Goal: Transaction & Acquisition: Purchase product/service

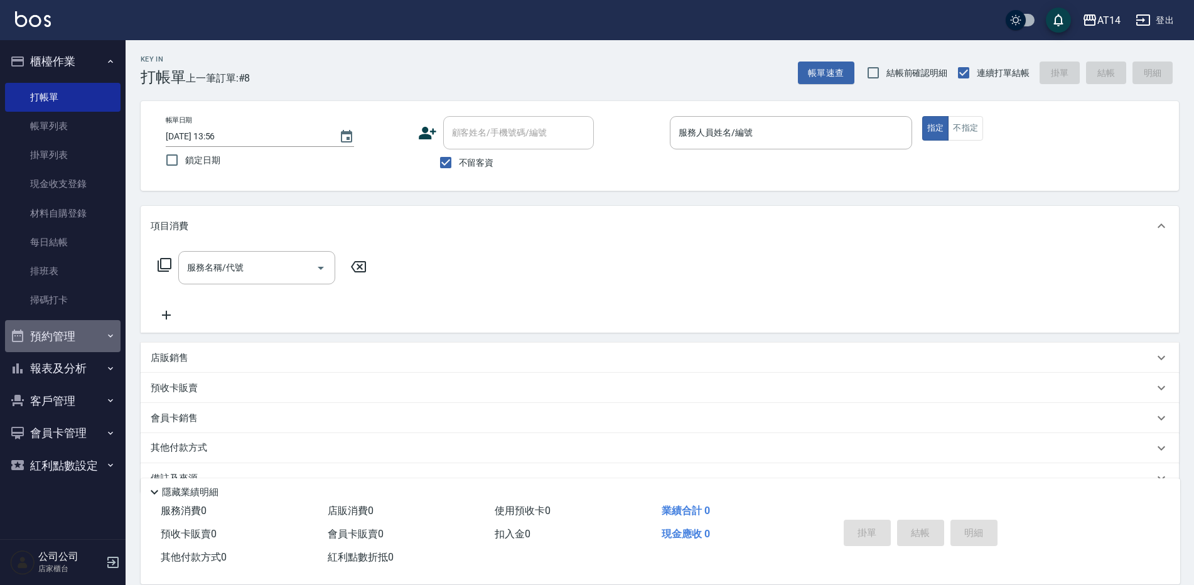
click at [67, 331] on button "預約管理" at bounding box center [62, 336] width 115 height 33
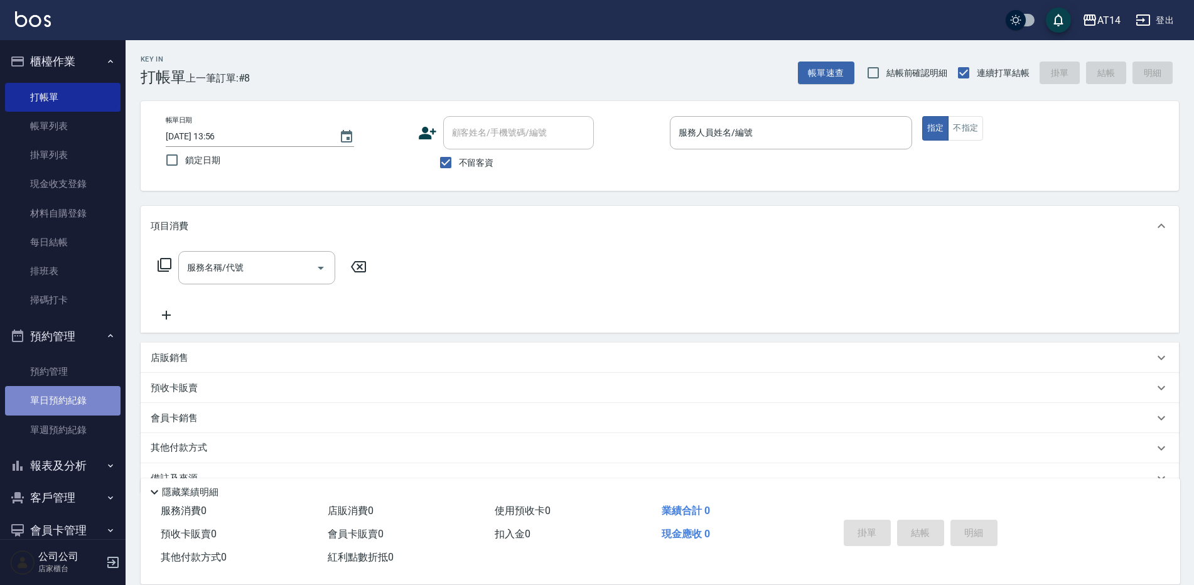
click at [70, 390] on link "單日預約紀錄" at bounding box center [62, 400] width 115 height 29
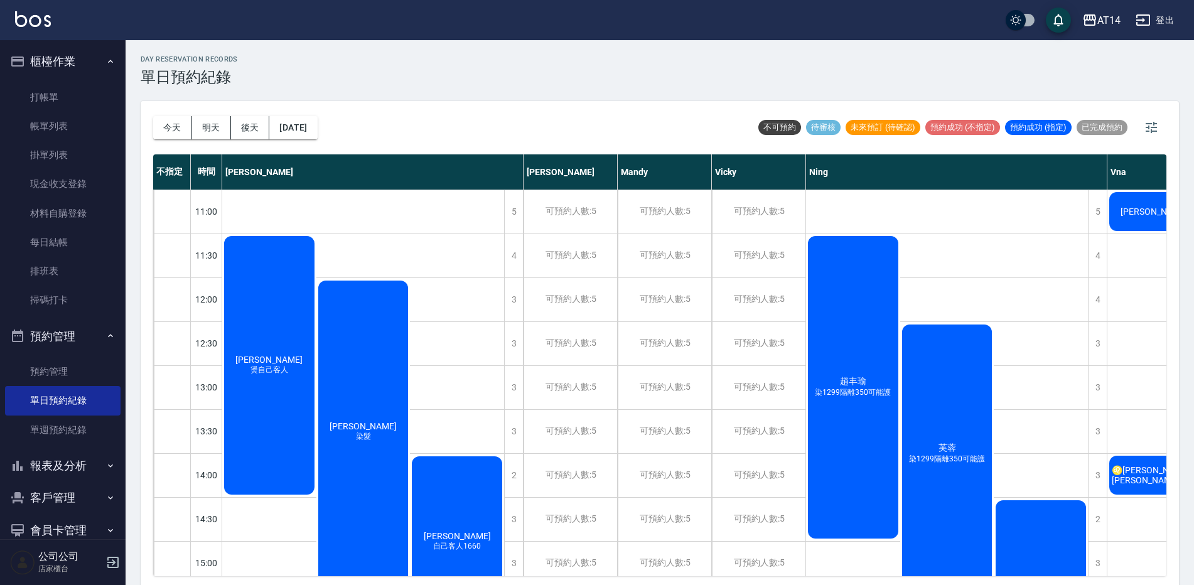
click at [1142, 459] on div "♌[PERSON_NAME][PERSON_NAME]" at bounding box center [1154, 475] width 94 height 43
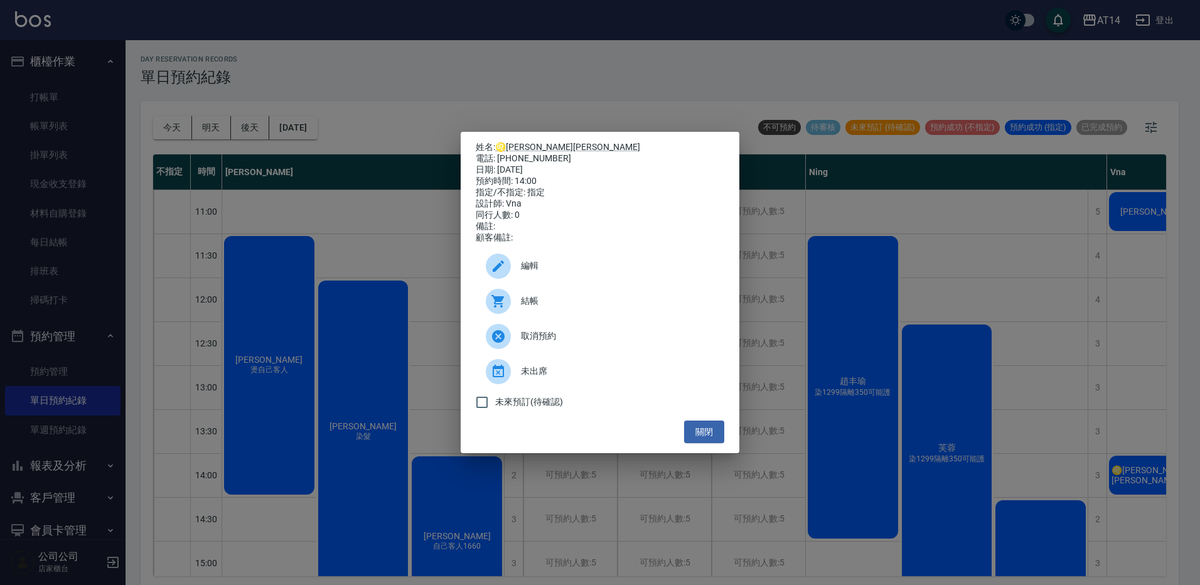
click at [598, 306] on span "結帳" at bounding box center [617, 300] width 193 height 13
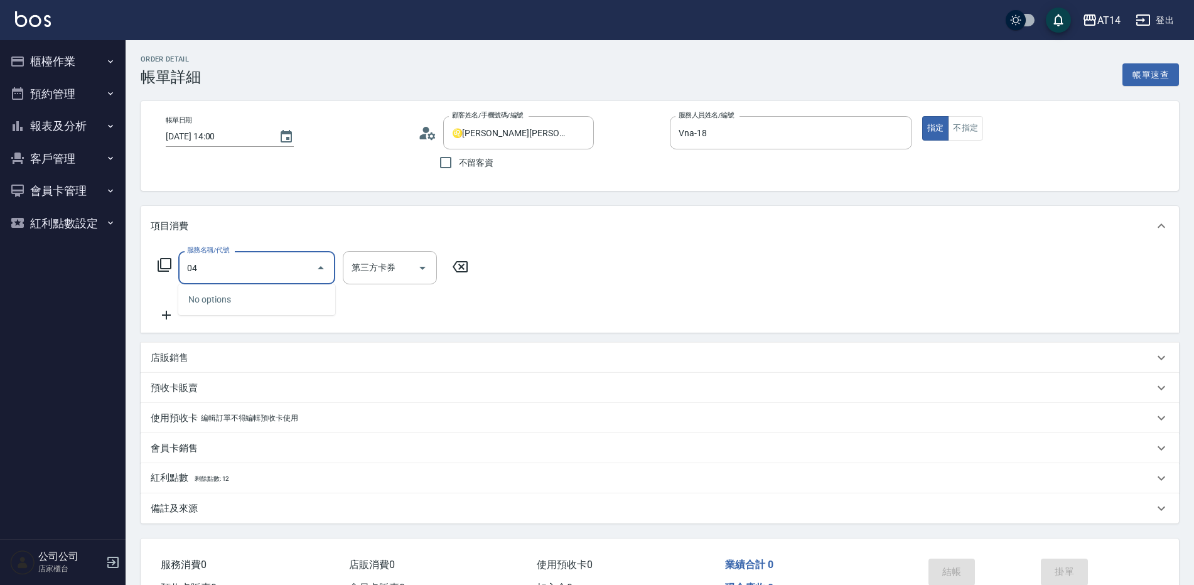
type input "041"
click at [238, 292] on span "染髮 - 1500" at bounding box center [256, 299] width 157 height 21
type input "3"
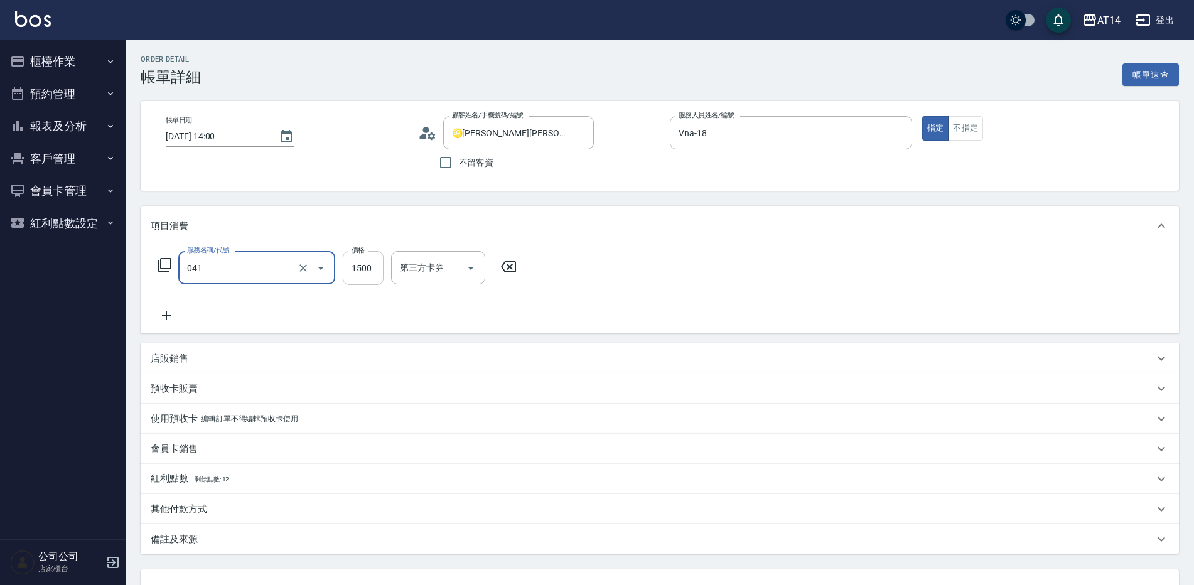
type input "染髮(041)"
click at [348, 282] on input "1500" at bounding box center [363, 268] width 41 height 34
type input "12"
type input "0"
type input "1200"
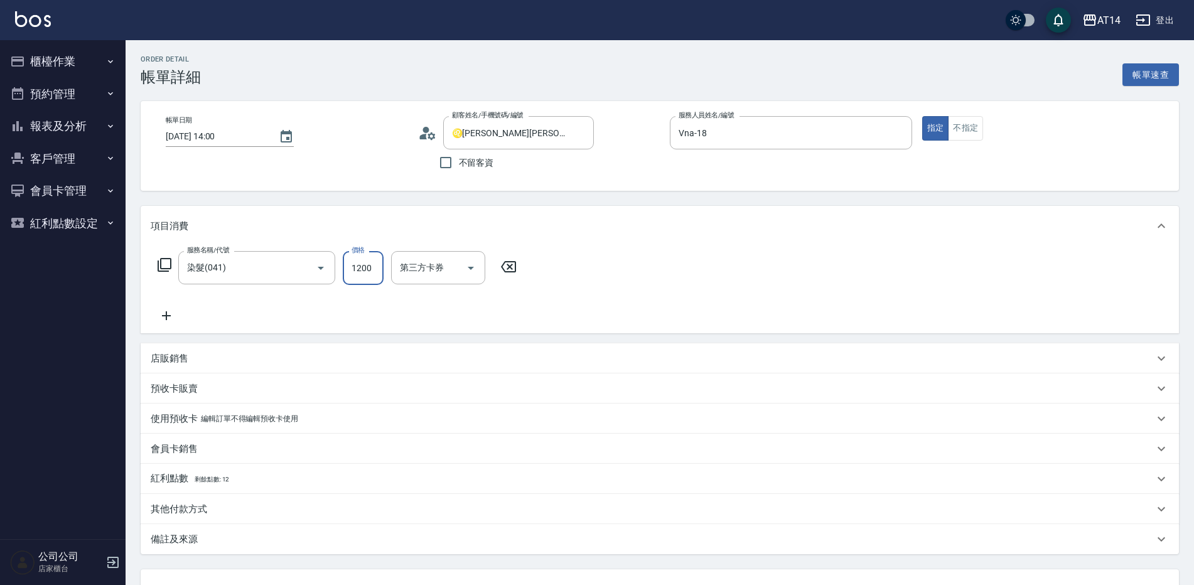
type input "2"
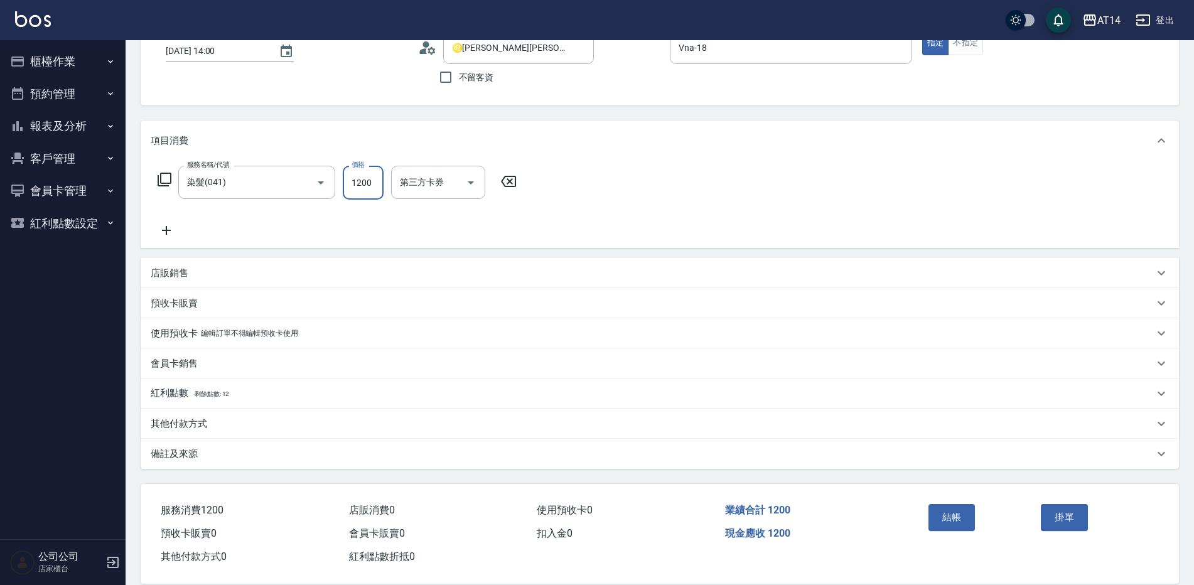
scroll to position [105, 0]
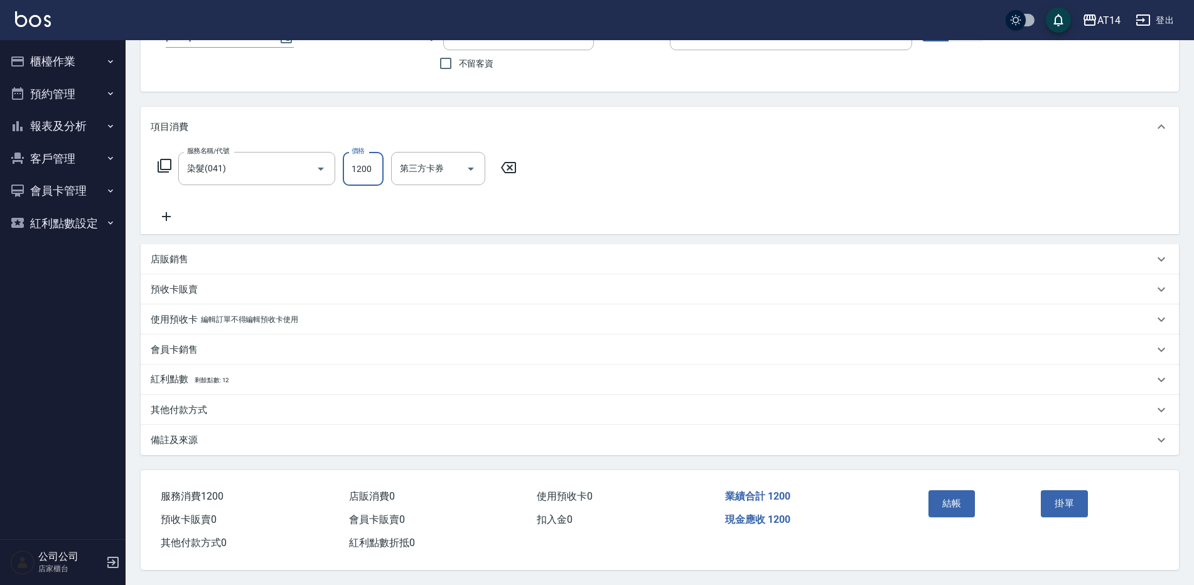
type input "1200"
click at [332, 434] on div "備註及來源" at bounding box center [652, 440] width 1003 height 13
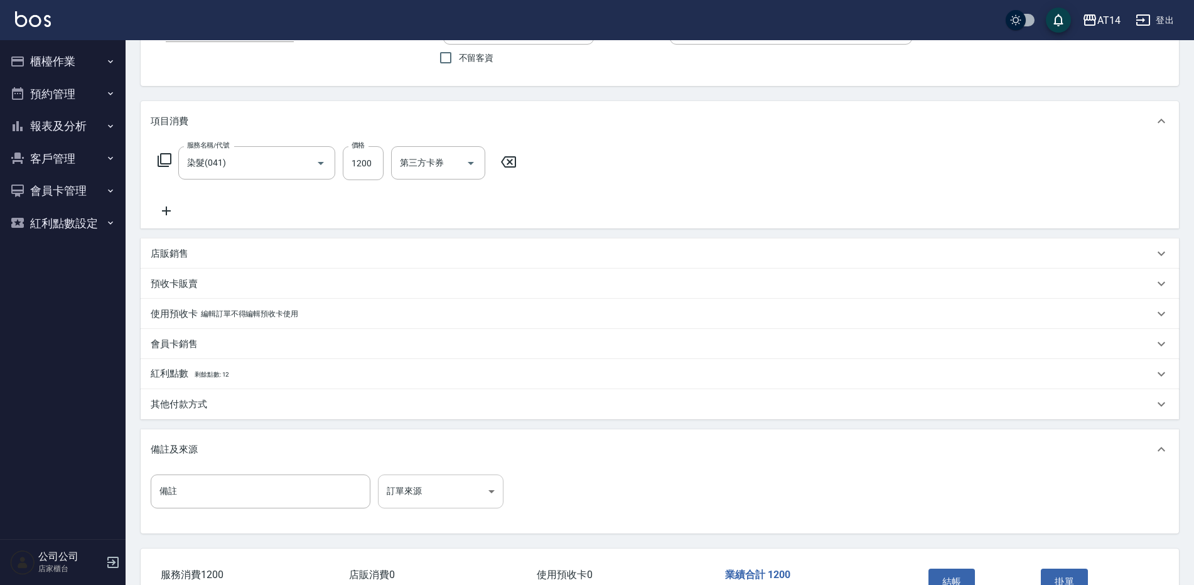
click at [468, 480] on body "AT14 登出 櫃檯作業 打帳單 帳單列表 掛單列表 現金收支登錄 材料自購登錄 每日結帳 排班表 掃碼打卡 預約管理 預約管理 單日預約紀錄 單週預約紀錄 …" at bounding box center [597, 279] width 1194 height 768
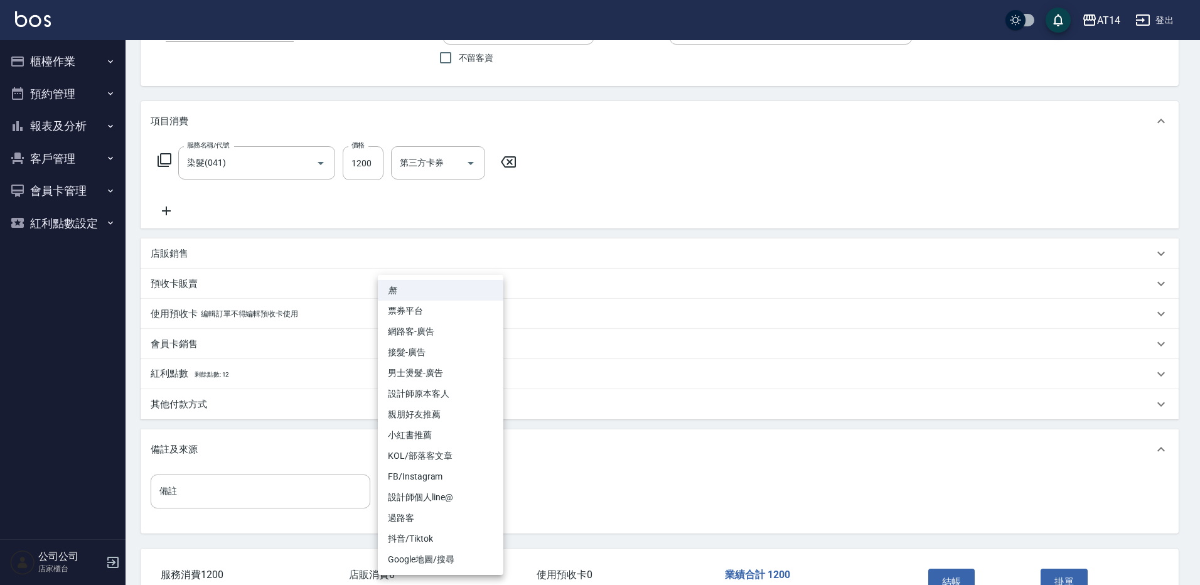
click at [458, 397] on li "設計師原本客人" at bounding box center [441, 393] width 126 height 21
type input "設計師原本客人"
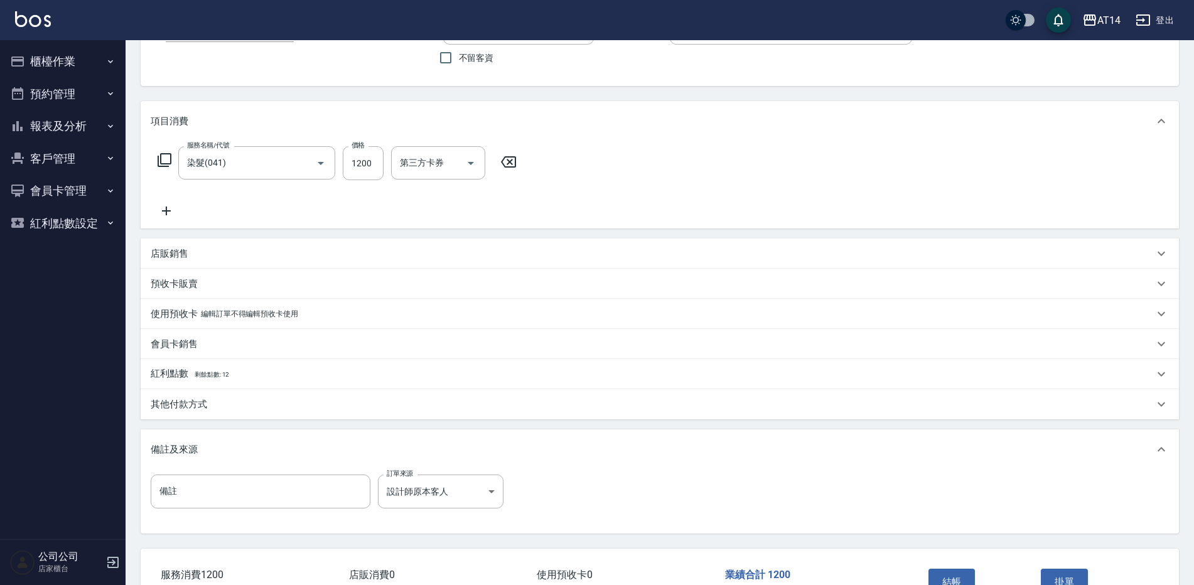
click at [222, 406] on div "其他付款方式" at bounding box center [652, 404] width 1003 height 13
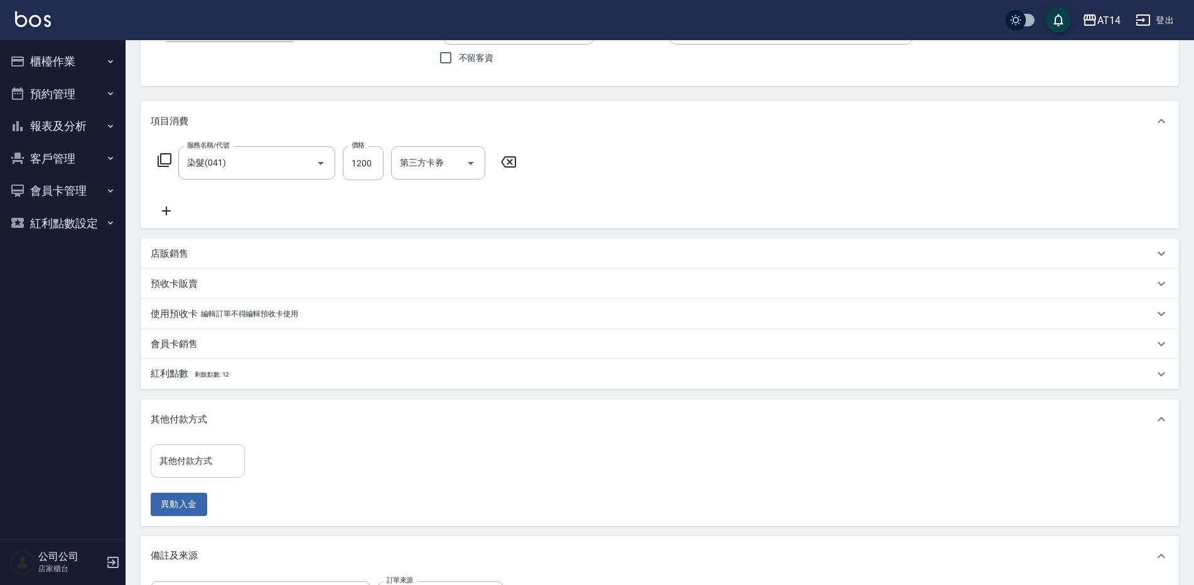
click at [210, 446] on div "其他付款方式" at bounding box center [198, 460] width 94 height 33
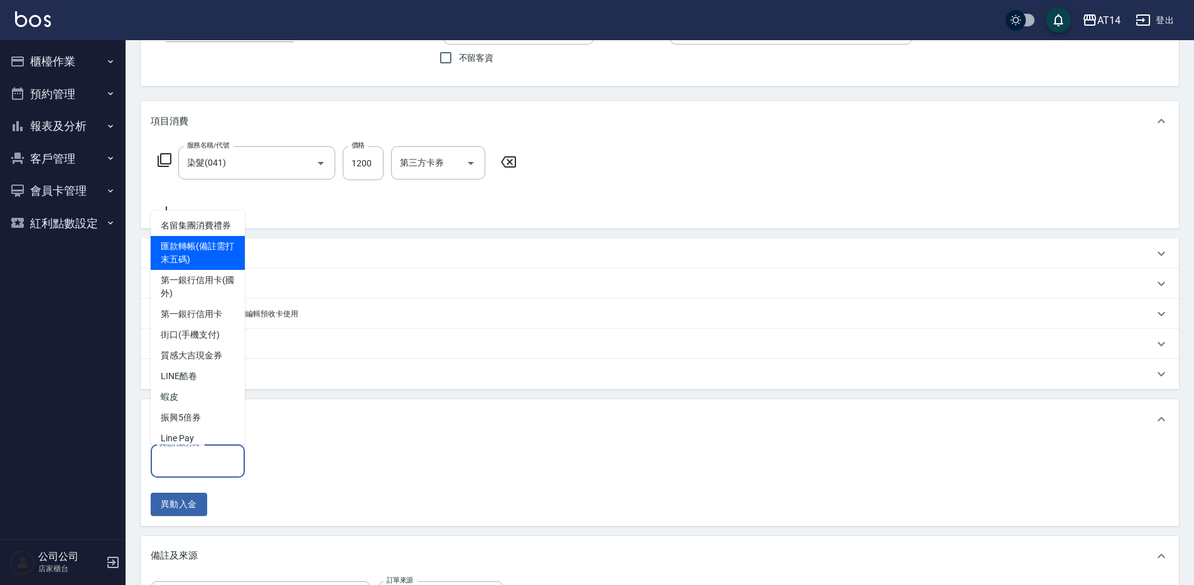
click at [212, 259] on span "匯款轉帳(備註需打末五碼)" at bounding box center [198, 253] width 94 height 34
type input "匯款轉帳(備註需打末五碼)"
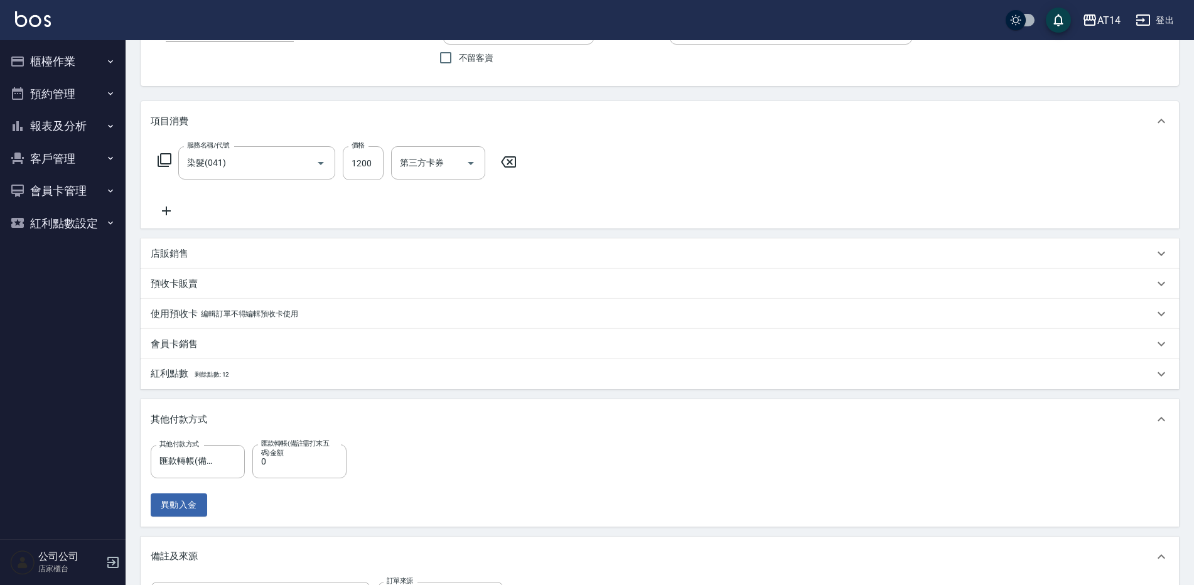
click at [292, 453] on label "匯款轉帳(備註需打末五碼)金額" at bounding box center [296, 448] width 71 height 19
click at [292, 453] on input "0" at bounding box center [299, 461] width 94 height 34
type input "1200"
type input "0"
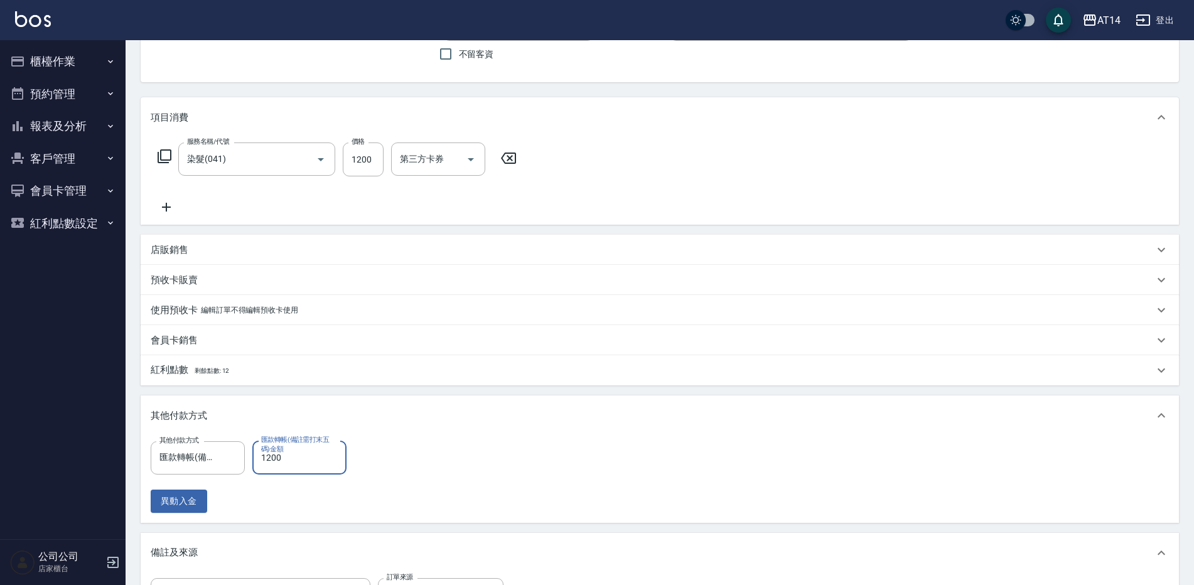
scroll to position [188, 0]
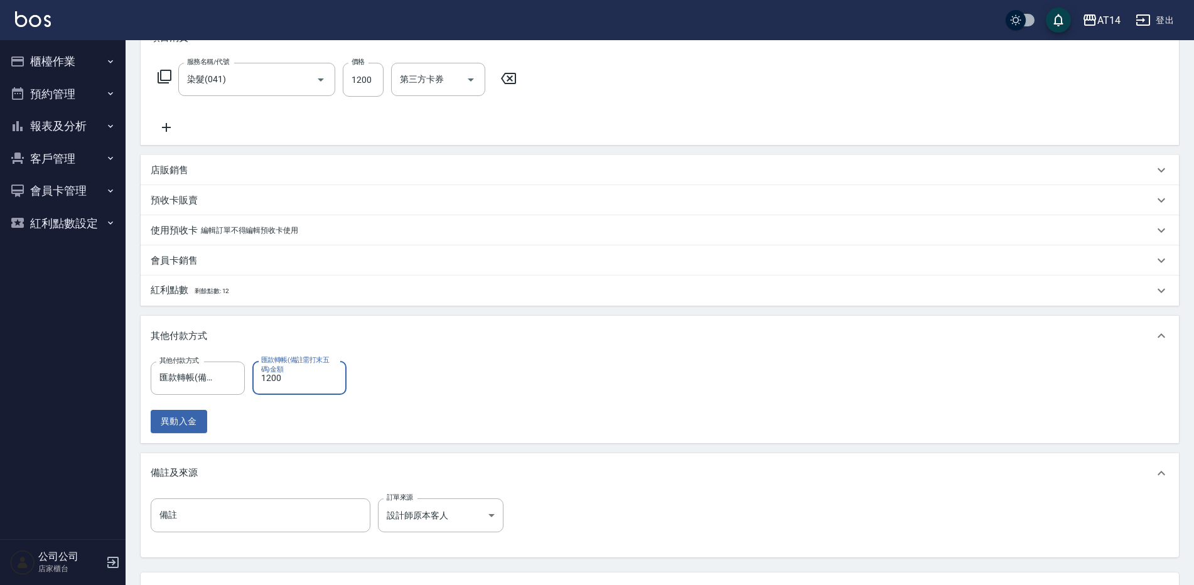
type input "1200"
click at [254, 496] on div "備註 備註 訂單來源 設計師原本客人 設計師原本客人 訂單來源" at bounding box center [660, 525] width 1038 height 64
click at [251, 501] on input "備註" at bounding box center [261, 515] width 220 height 34
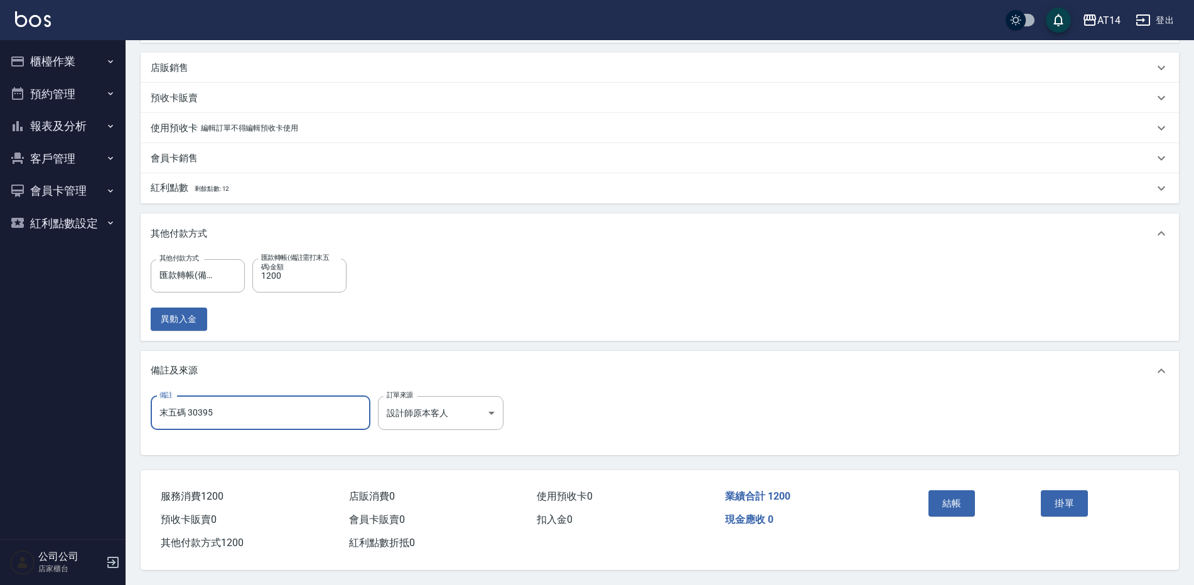
scroll to position [296, 0]
type input "末五碼 30395"
click at [939, 493] on button "結帳" at bounding box center [951, 503] width 47 height 26
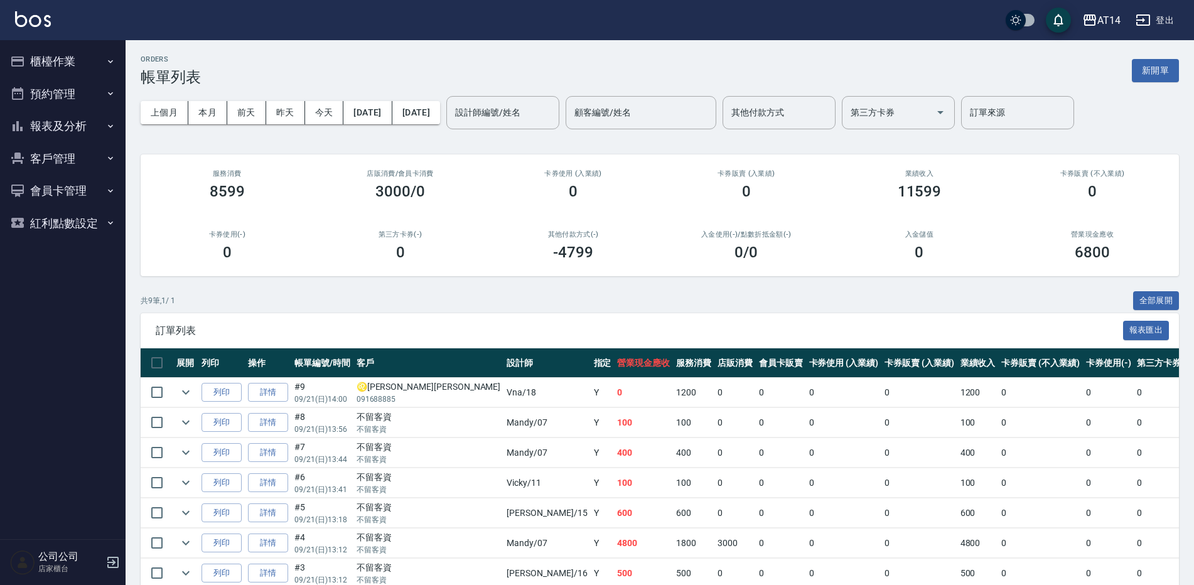
click at [83, 74] on button "櫃檯作業" at bounding box center [62, 61] width 115 height 33
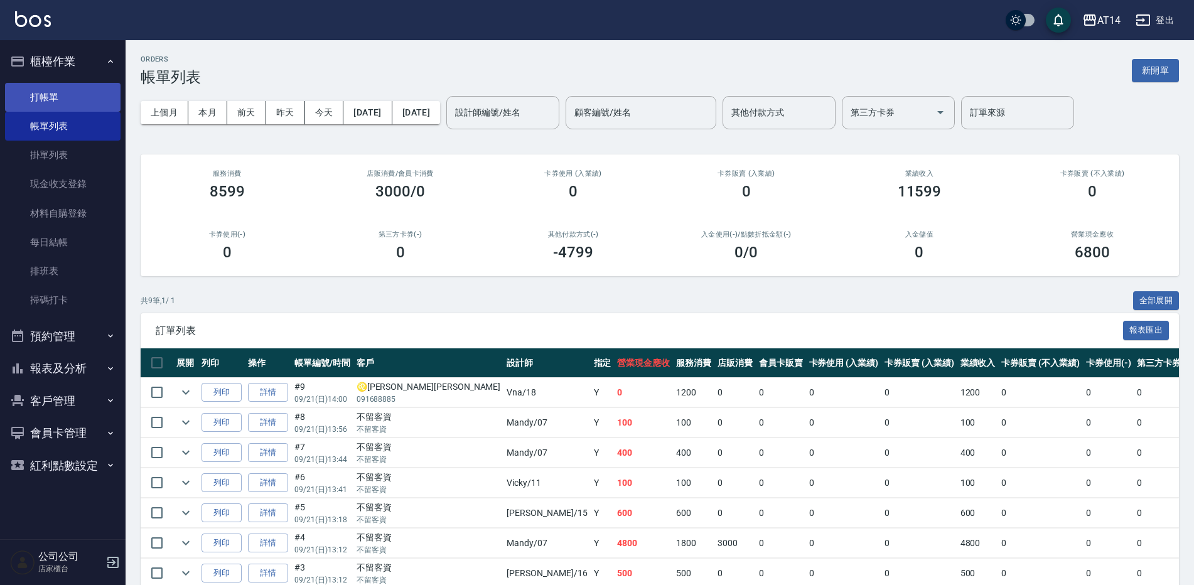
click at [83, 103] on link "打帳單" at bounding box center [62, 97] width 115 height 29
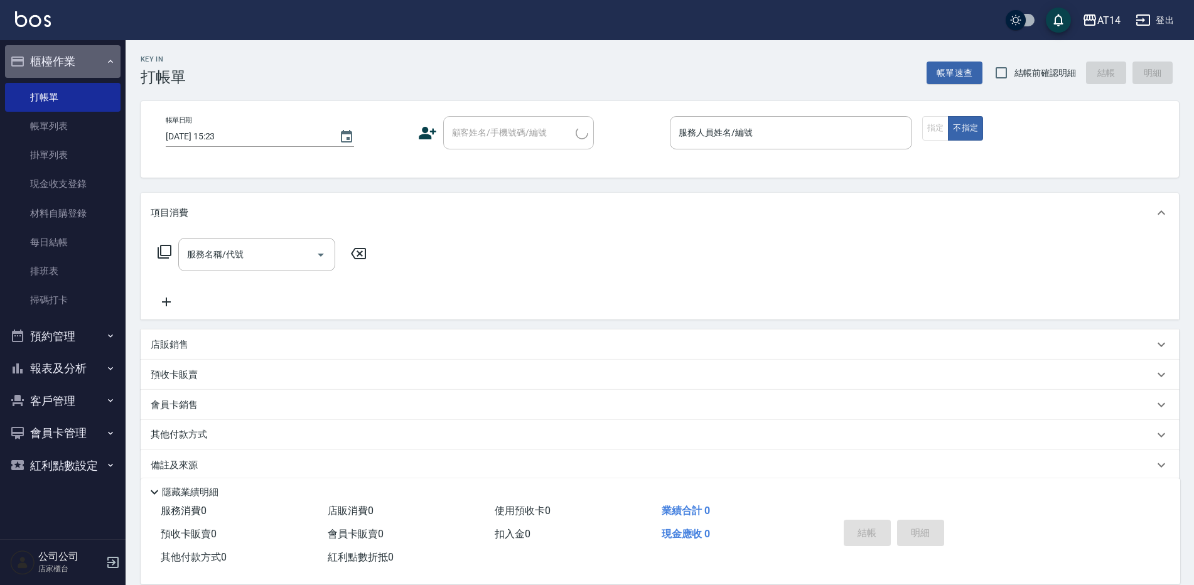
click at [107, 64] on icon "button" at bounding box center [110, 61] width 10 height 10
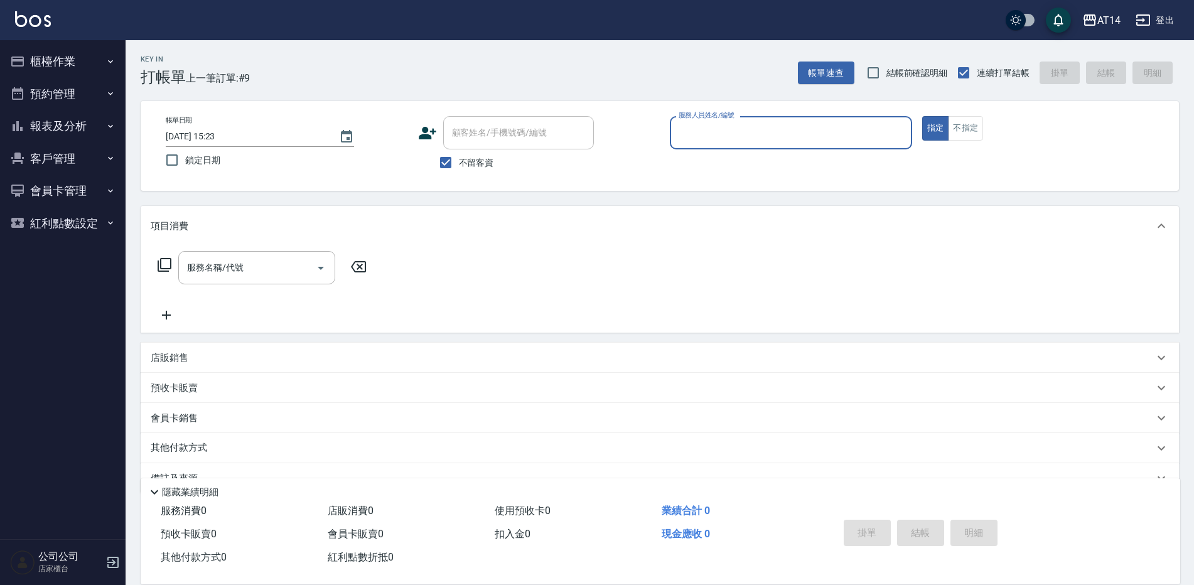
click at [727, 131] on input "服務人員姓名/編號" at bounding box center [790, 133] width 231 height 22
type input "Dora-15"
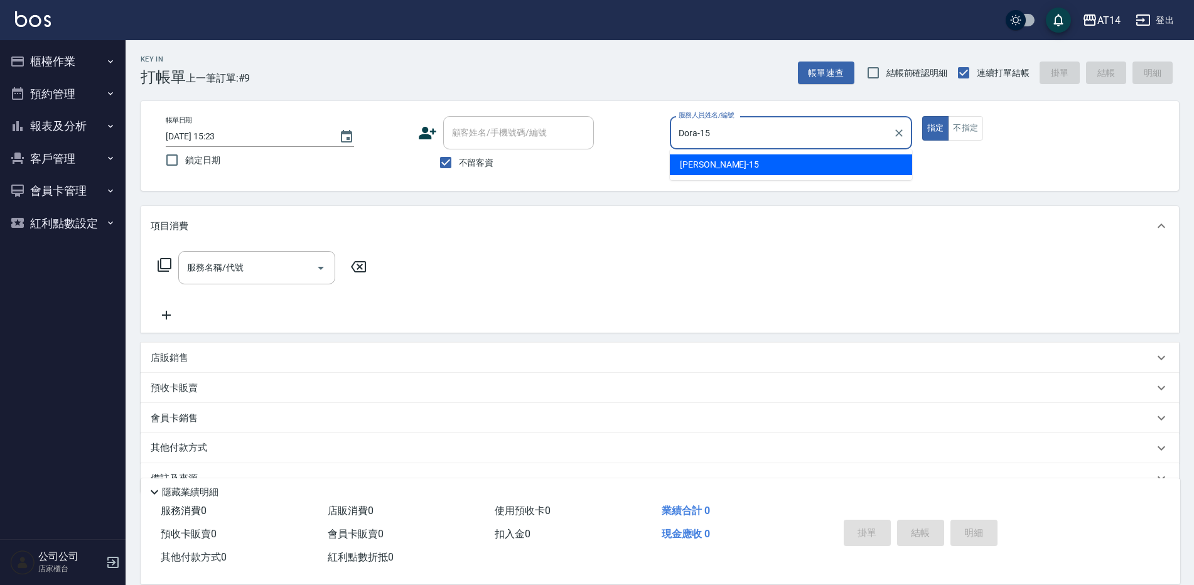
type button "true"
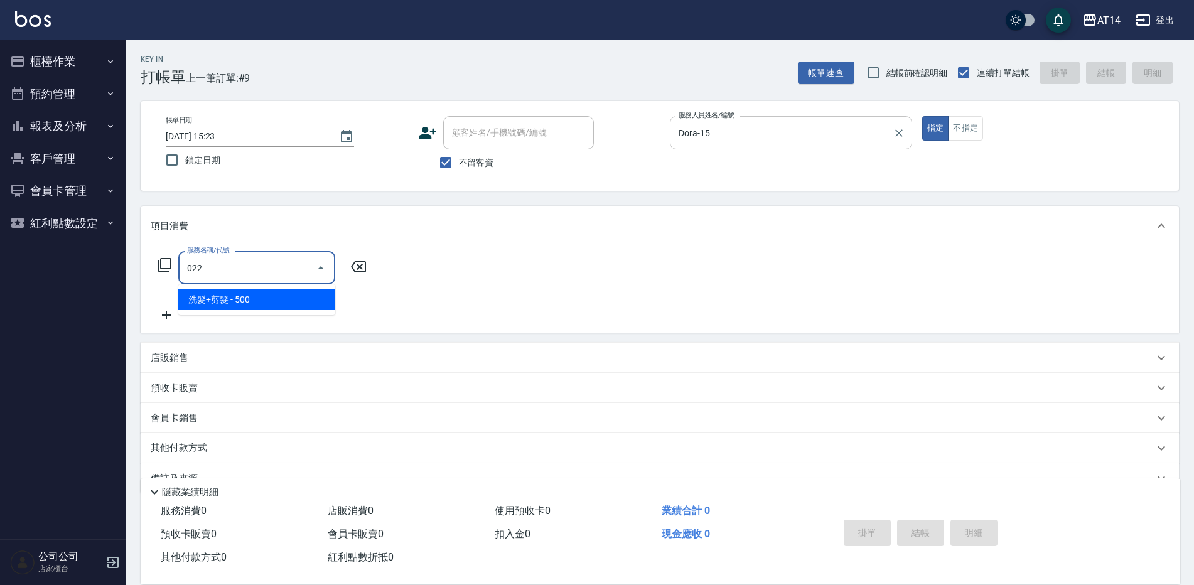
type input "洗髮+剪髮(022)"
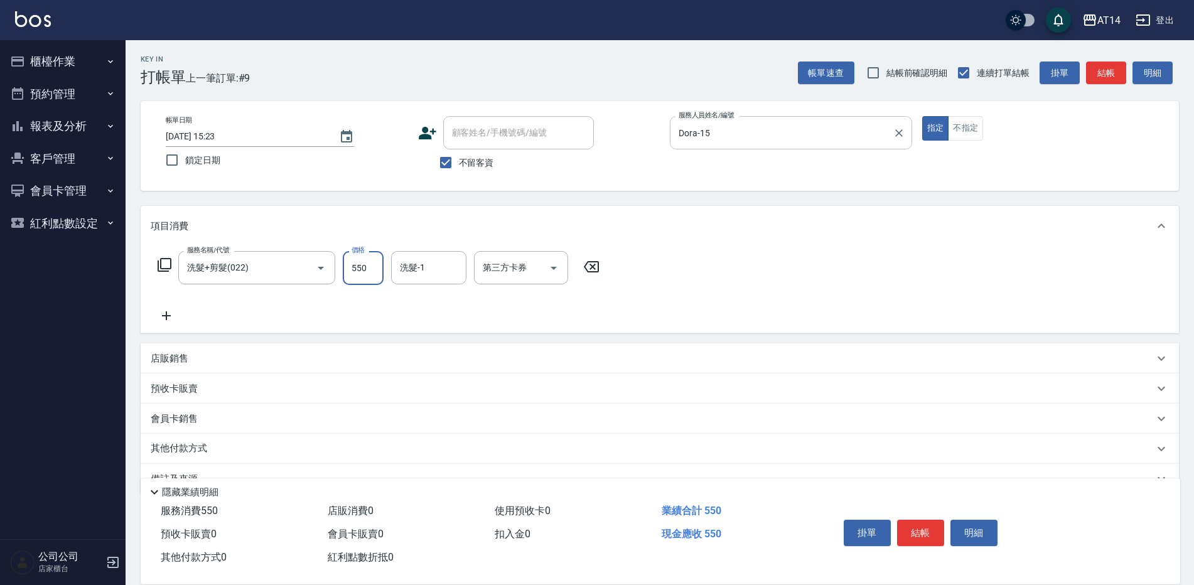
type input "550"
type input "邢語軒-68"
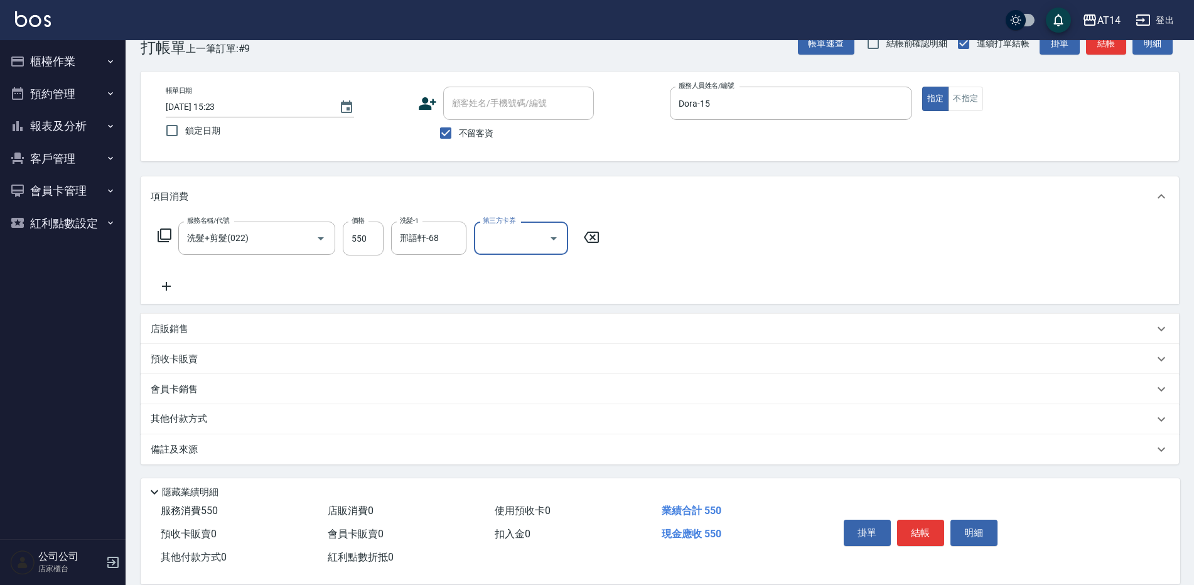
click at [305, 455] on div "備註及來源" at bounding box center [652, 449] width 1003 height 13
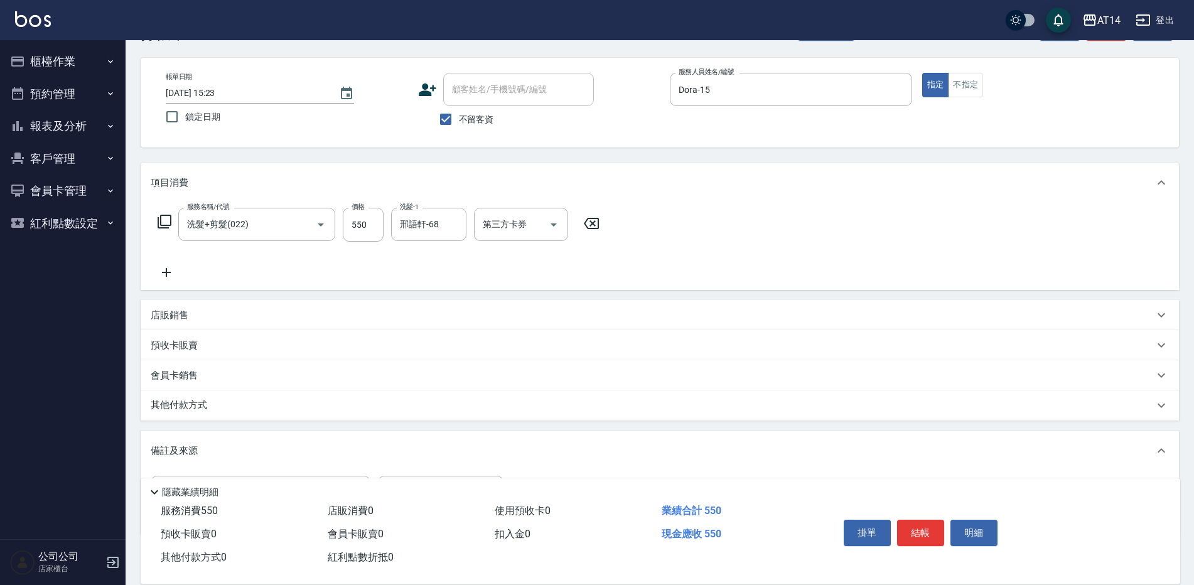
scroll to position [113, 0]
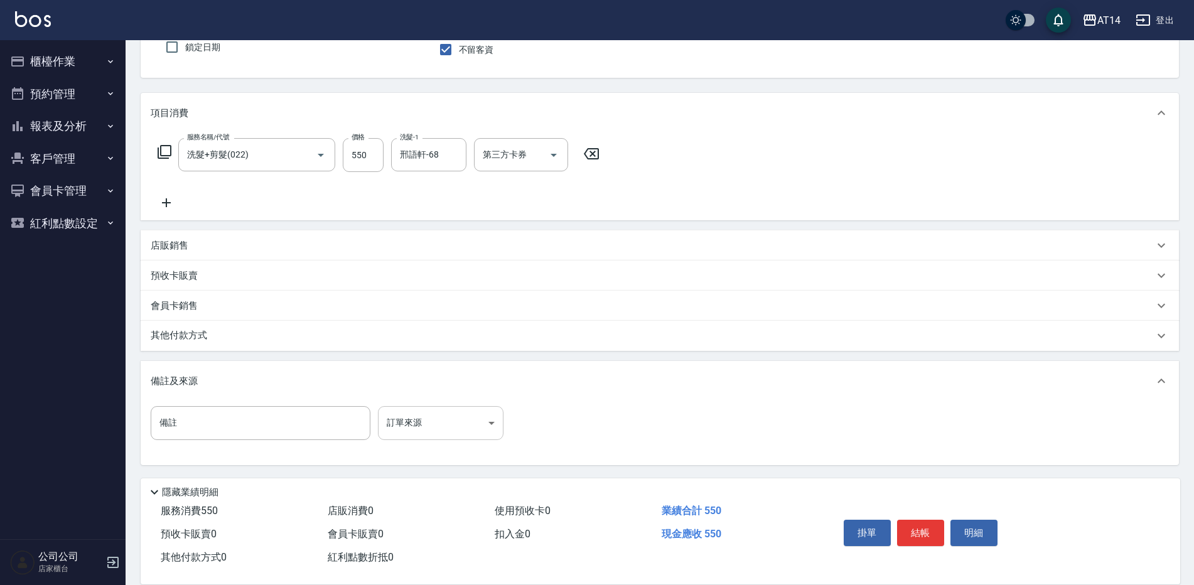
click at [417, 429] on body "AT14 登出 櫃檯作業 打帳單 帳單列表 掛單列表 現金收支登錄 材料自購登錄 每日結帳 排班表 掃碼打卡 預約管理 預約管理 單日預約紀錄 單週預約紀錄 …" at bounding box center [597, 236] width 1194 height 699
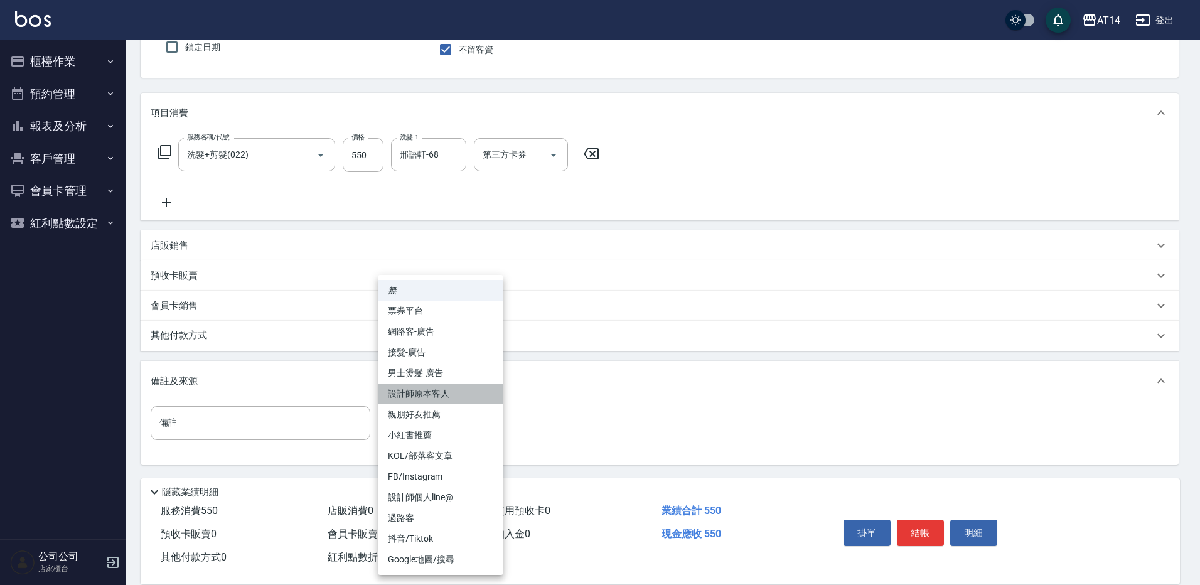
click at [453, 394] on li "設計師原本客人" at bounding box center [441, 393] width 126 height 21
type input "設計師原本客人"
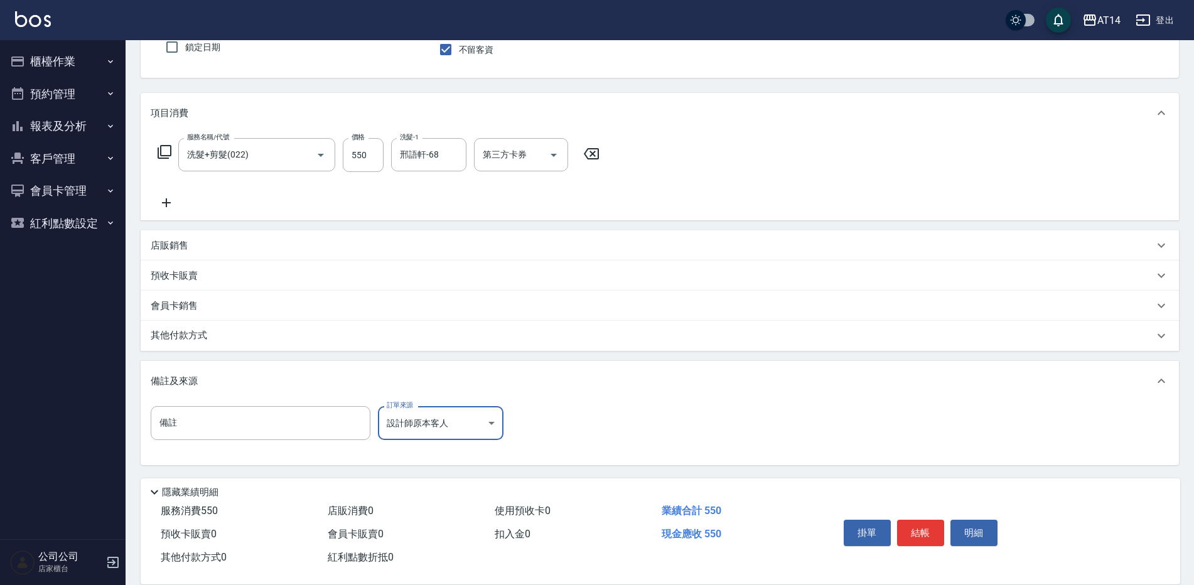
click at [916, 522] on button "結帳" at bounding box center [920, 533] width 47 height 26
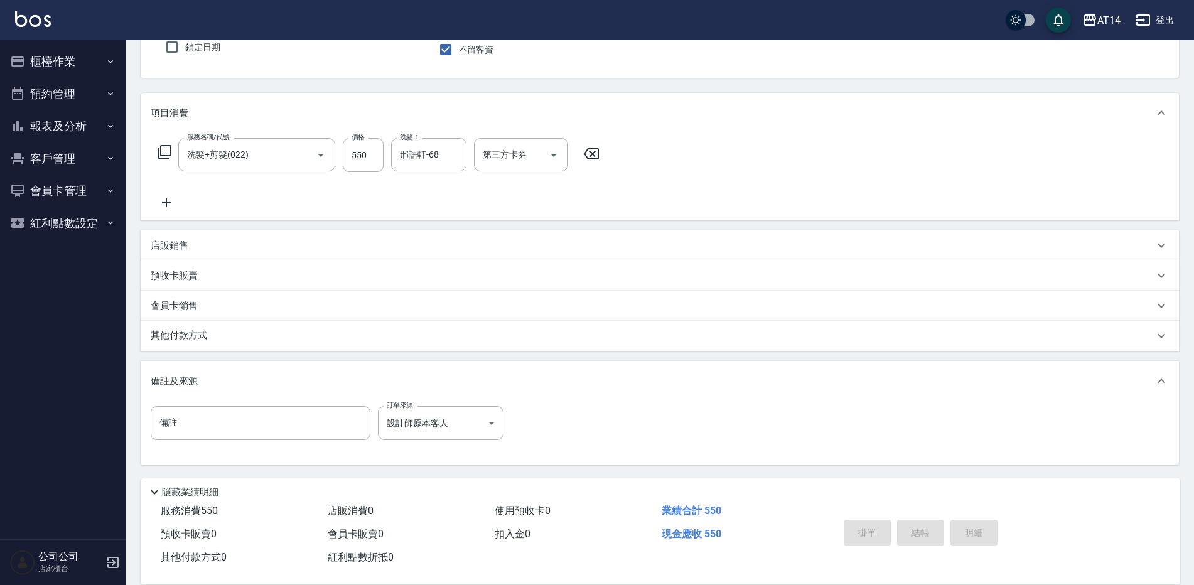
type input "2025/09/21 15:25"
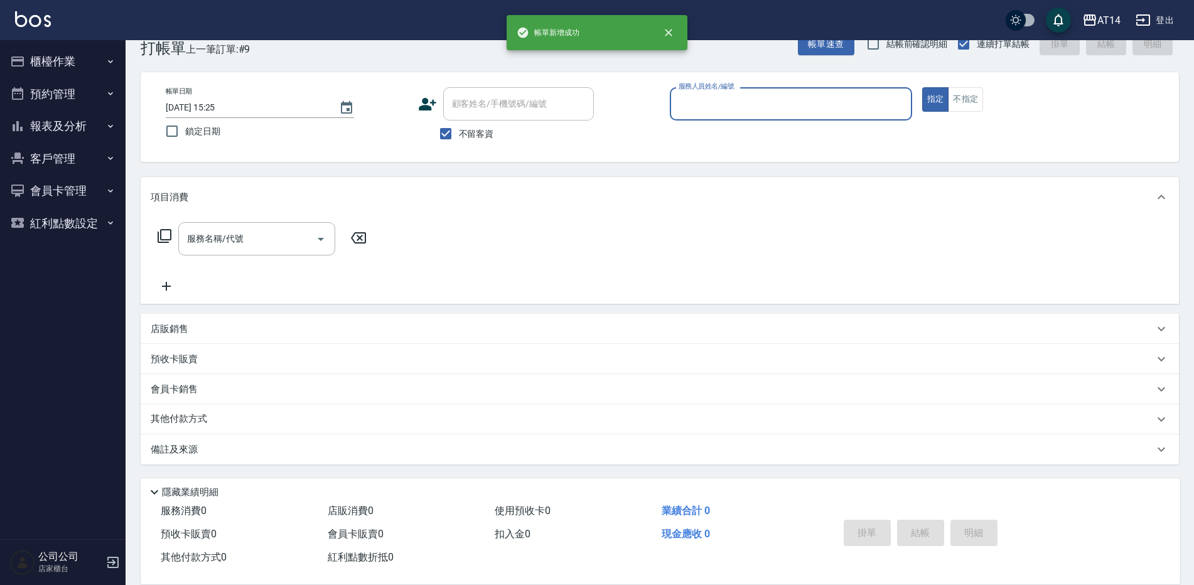
scroll to position [29, 0]
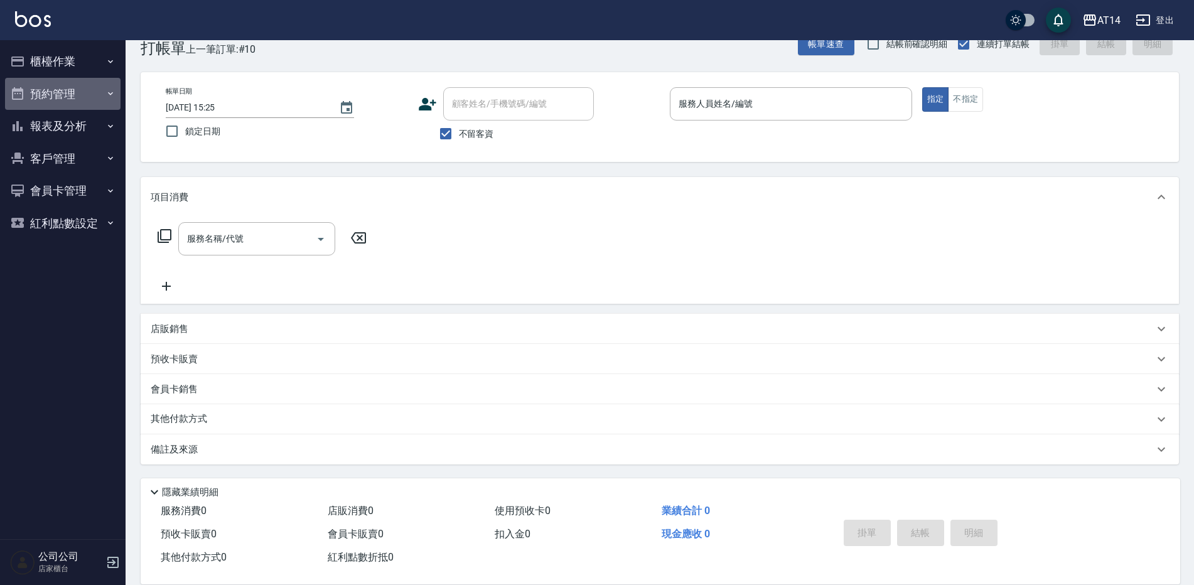
click at [63, 92] on button "預約管理" at bounding box center [62, 94] width 115 height 33
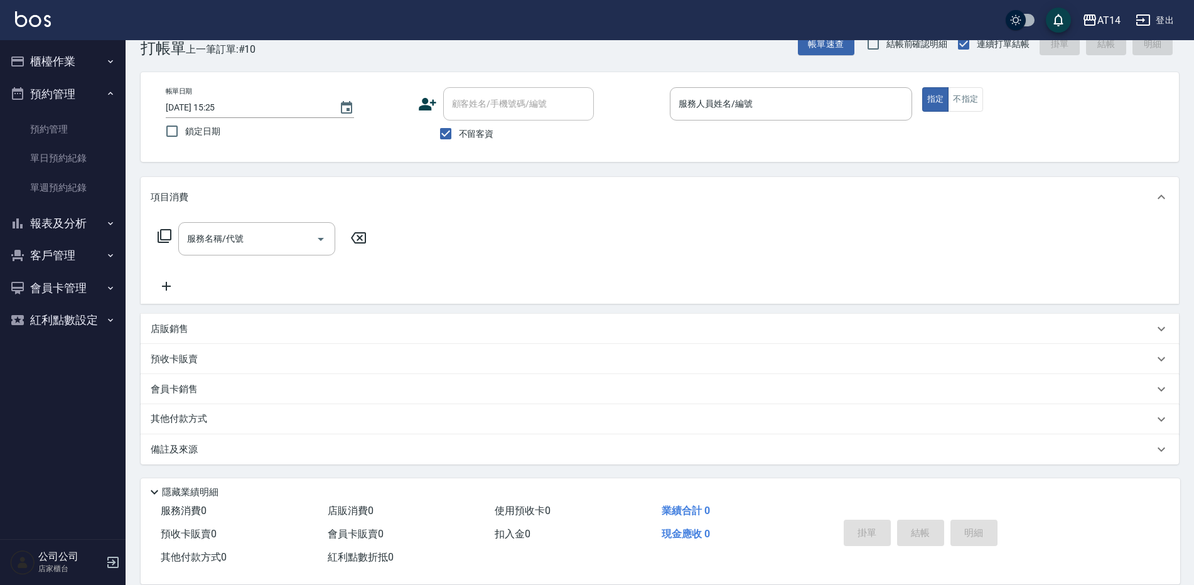
click at [84, 221] on button "報表及分析" at bounding box center [62, 223] width 115 height 33
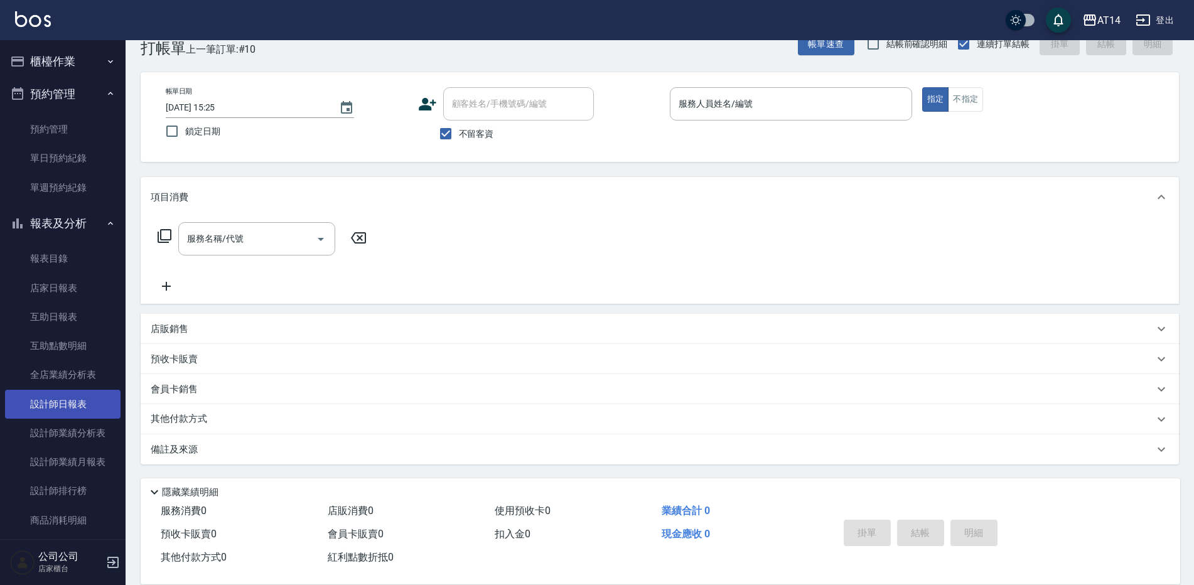
click at [94, 413] on link "設計師日報表" at bounding box center [62, 404] width 115 height 29
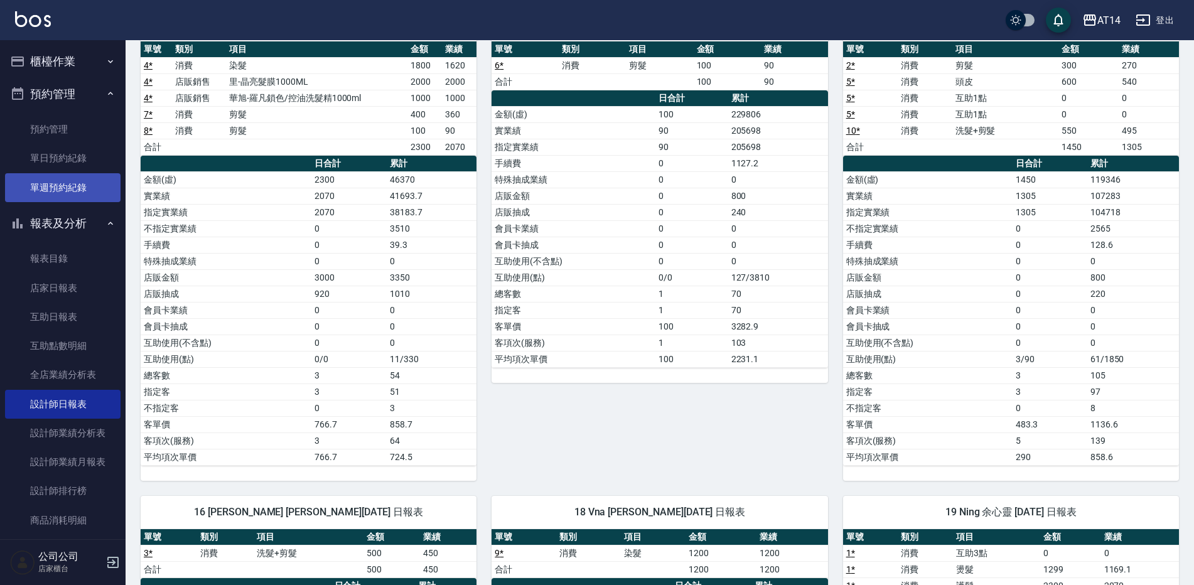
scroll to position [126, 0]
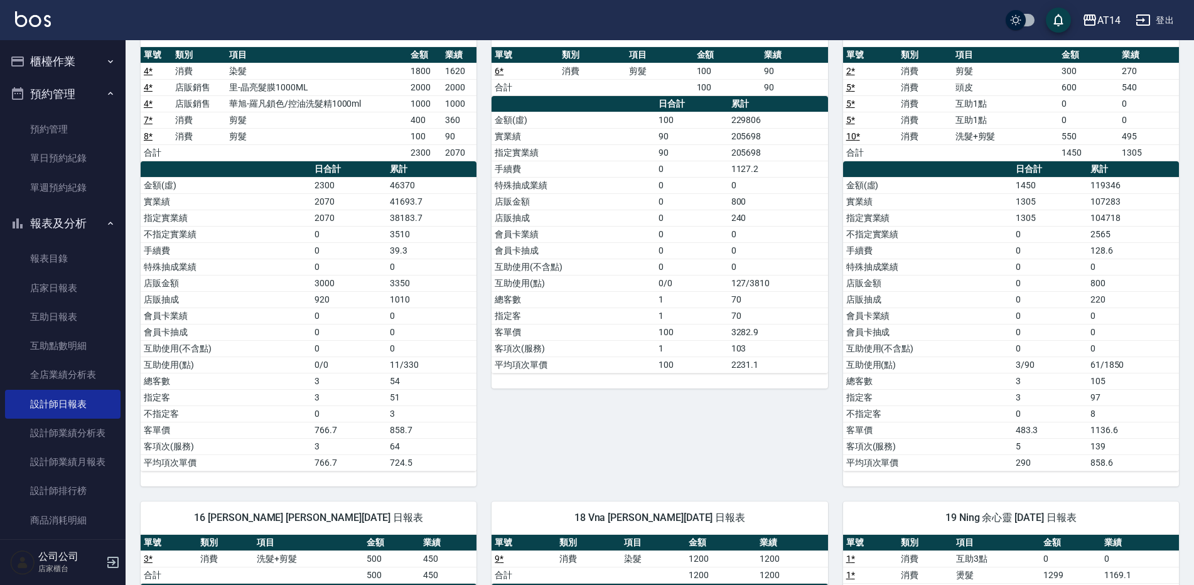
click at [67, 75] on button "櫃檯作業" at bounding box center [62, 61] width 115 height 33
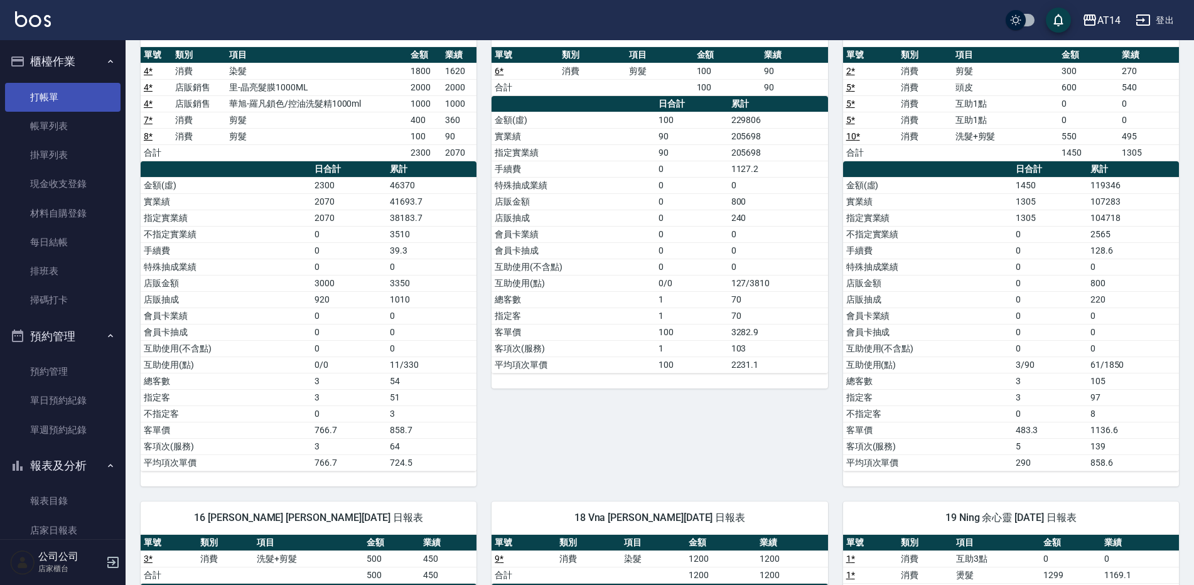
click at [69, 105] on link "打帳單" at bounding box center [62, 97] width 115 height 29
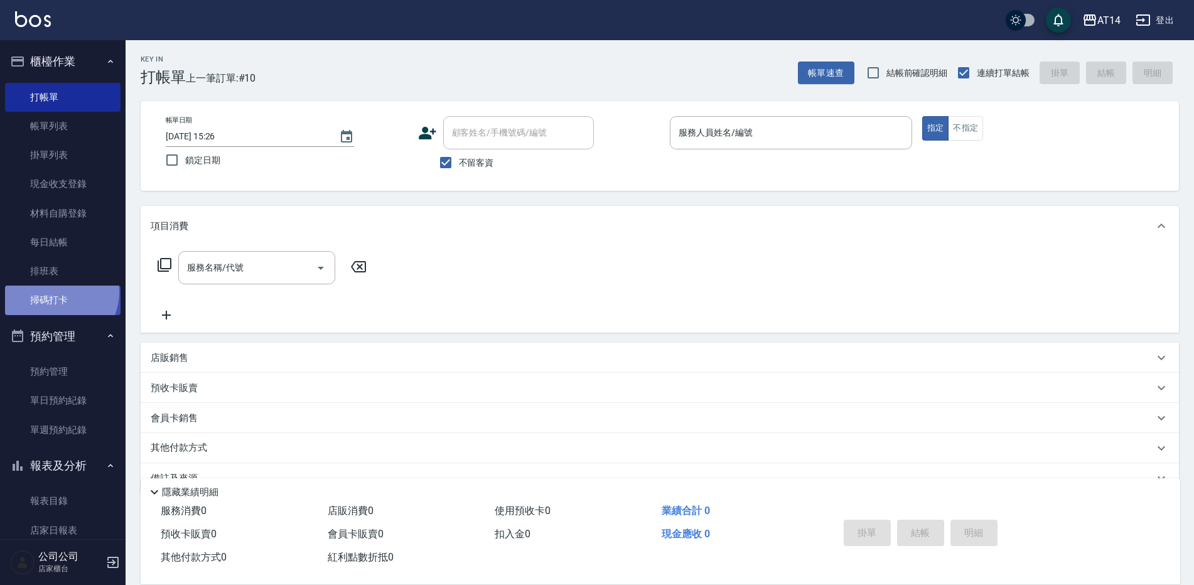
click at [55, 291] on link "掃碼打卡" at bounding box center [62, 300] width 115 height 29
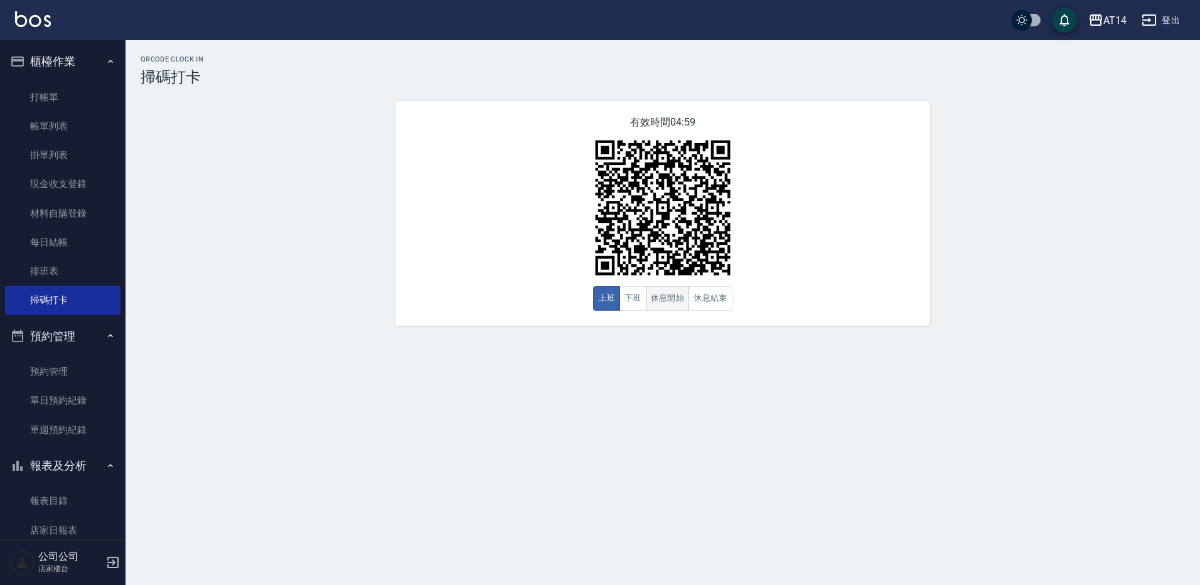
click at [677, 301] on button "休息開始" at bounding box center [668, 298] width 44 height 24
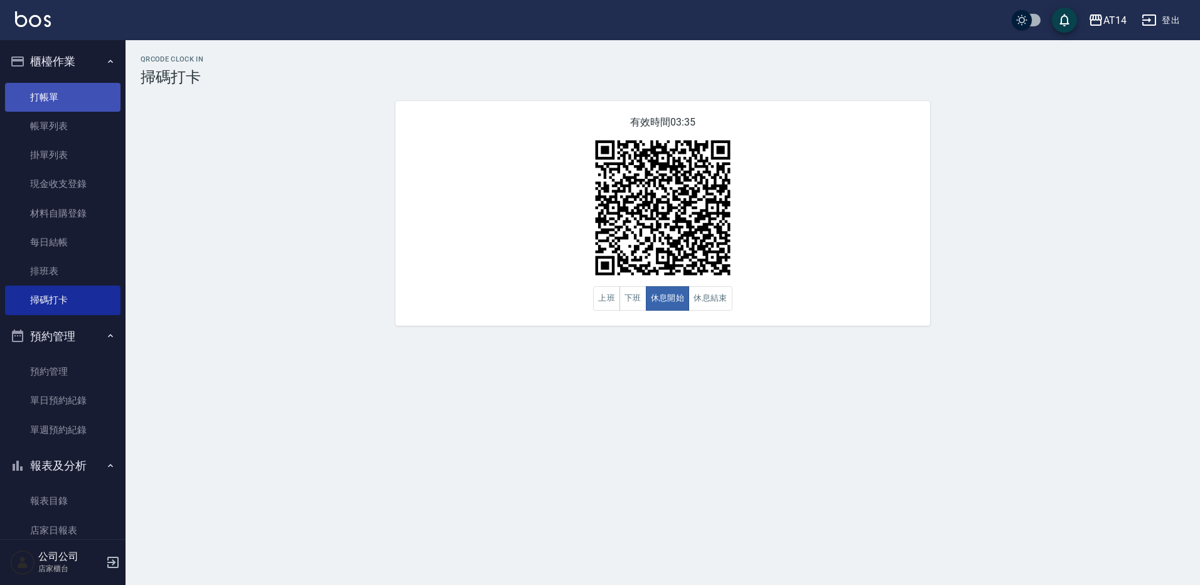
click at [51, 96] on link "打帳單" at bounding box center [62, 97] width 115 height 29
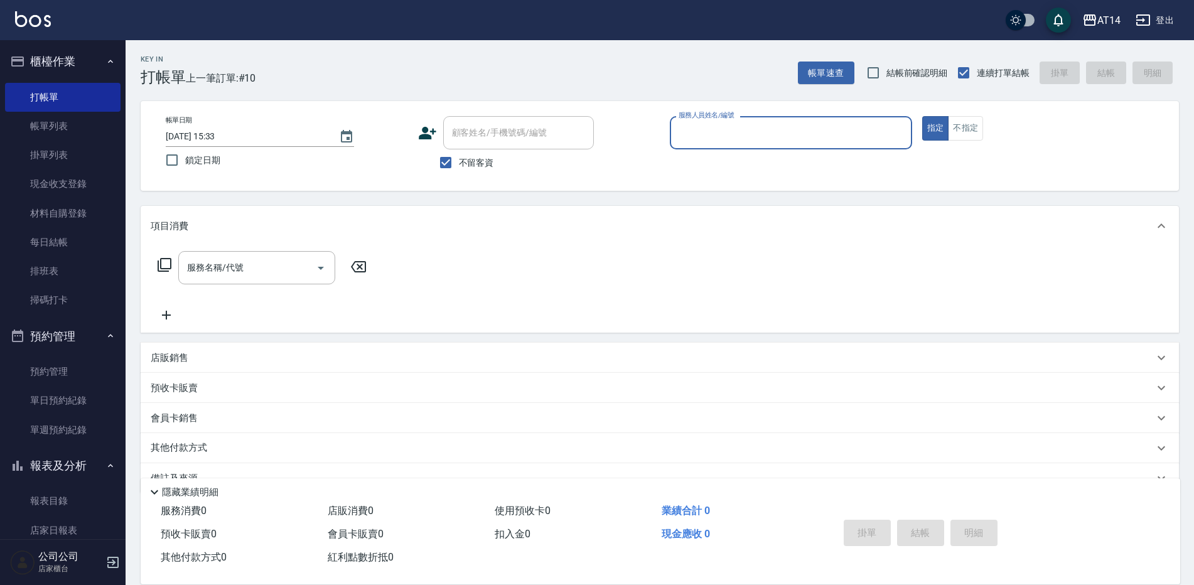
click at [685, 133] on input "服務人員姓名/編號" at bounding box center [790, 133] width 231 height 22
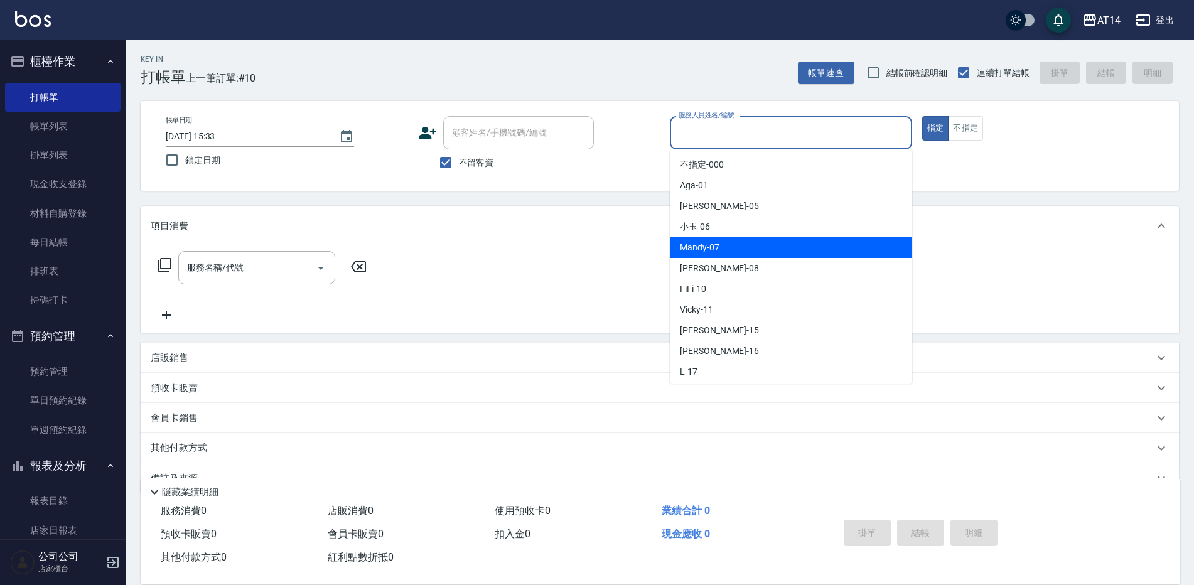
click at [686, 243] on span "Mandy -07" at bounding box center [700, 247] width 40 height 13
type input "Mandy-07"
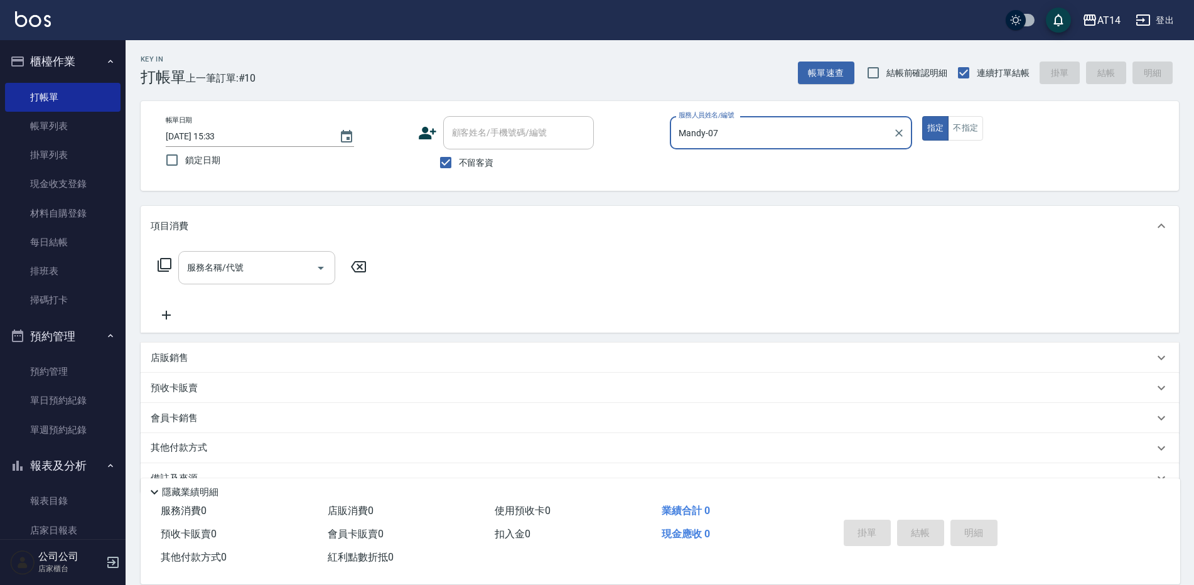
click at [323, 266] on icon "Open" at bounding box center [320, 267] width 15 height 15
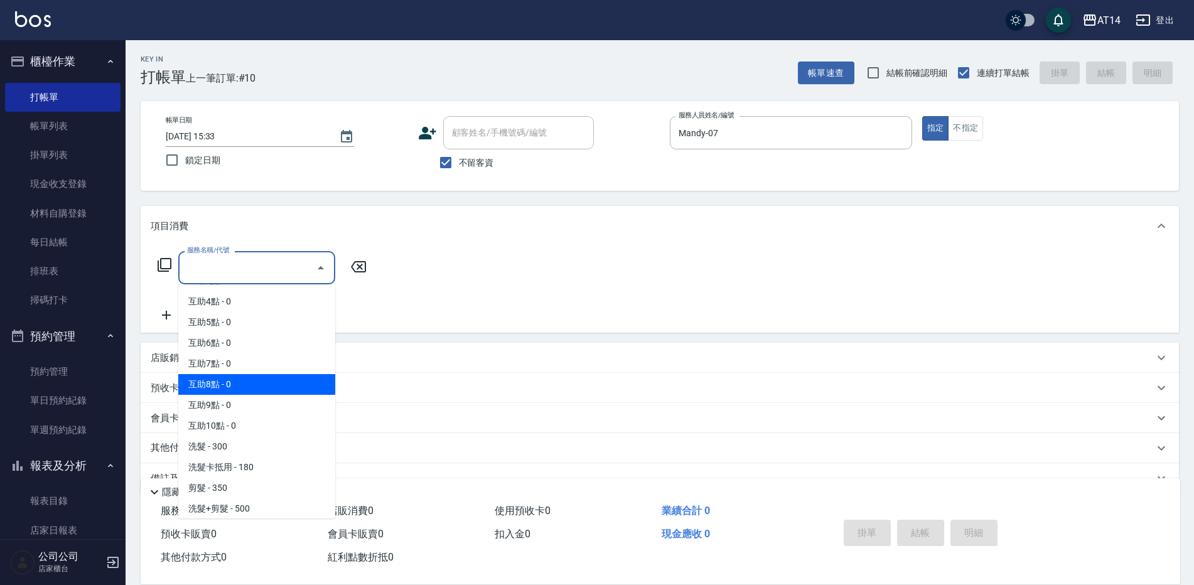
scroll to position [126, 0]
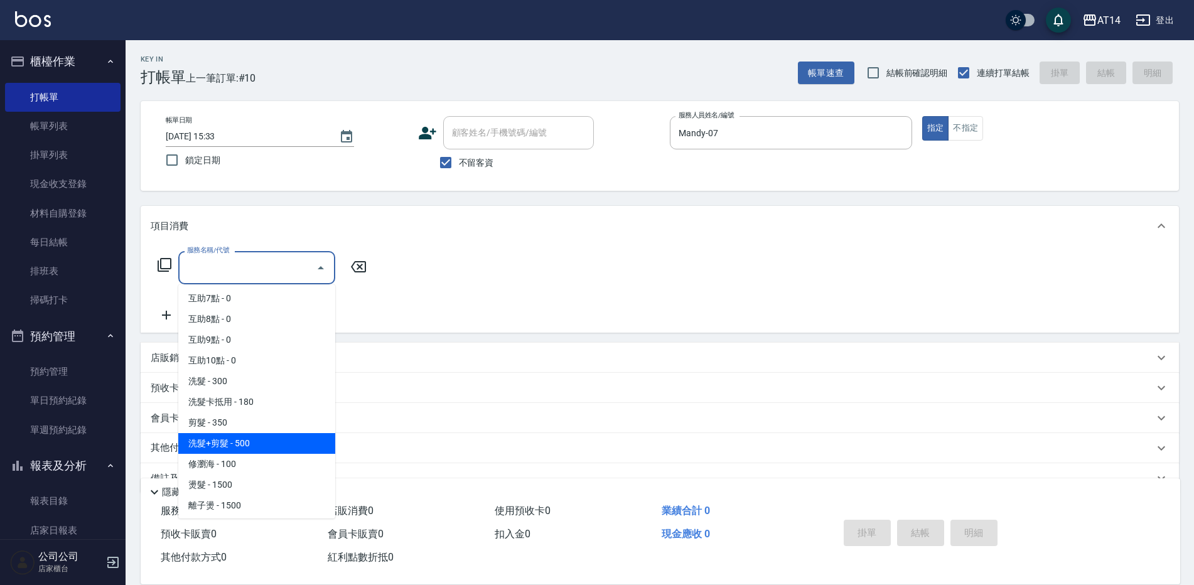
click at [249, 444] on span "洗髮+剪髮 - 500" at bounding box center [256, 443] width 157 height 21
type input "洗髮+剪髮(022)"
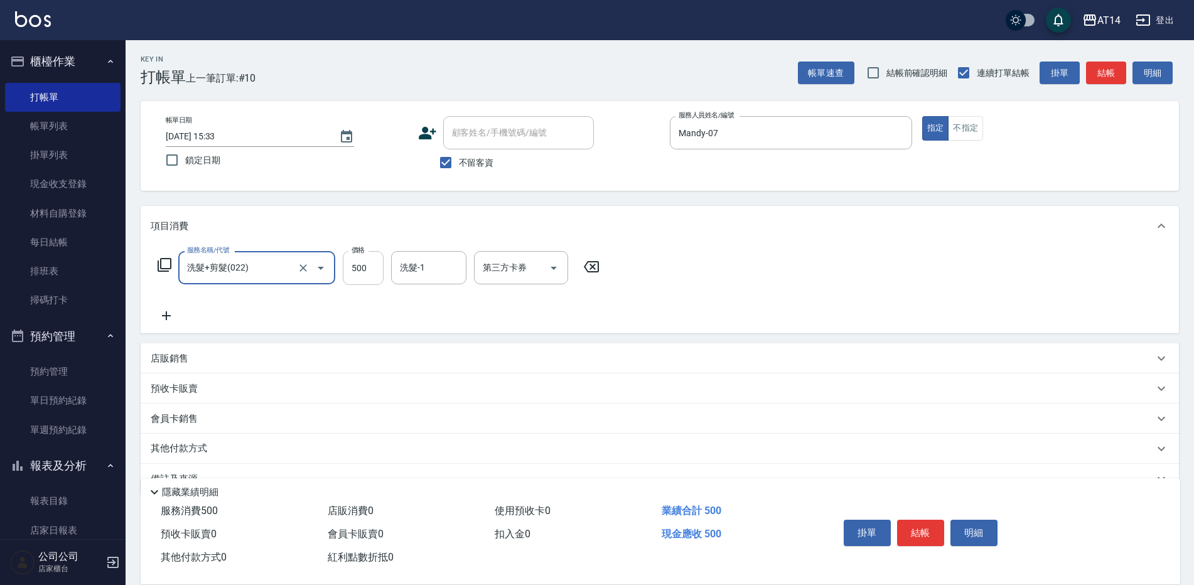
click at [371, 265] on input "500" at bounding box center [363, 268] width 41 height 34
type input "600"
click at [909, 523] on button "結帳" at bounding box center [920, 533] width 47 height 26
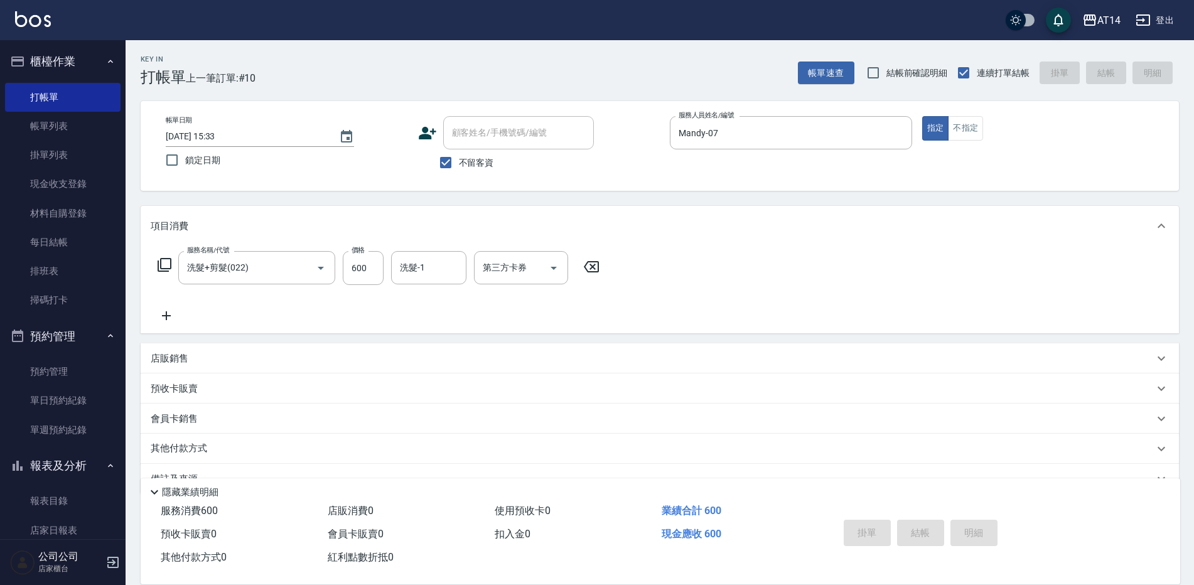
type input "2025/09/21 15:34"
